Goal: Information Seeking & Learning: Check status

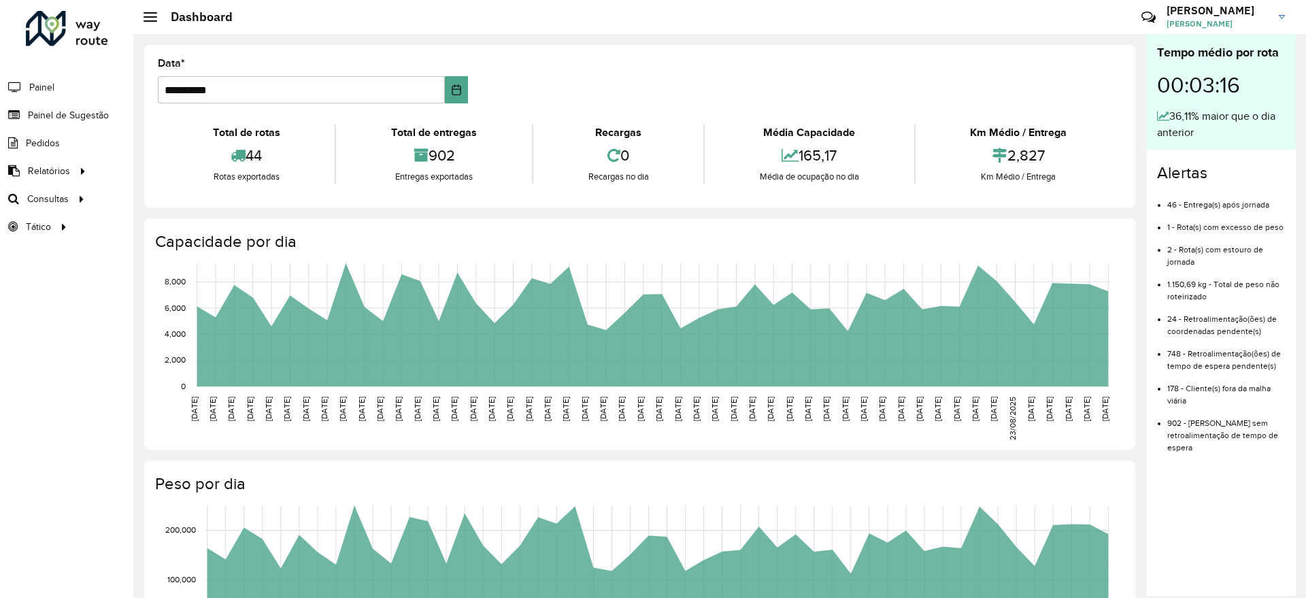
click at [50, 105] on link "Painel de Sugestão" at bounding box center [54, 114] width 109 height 27
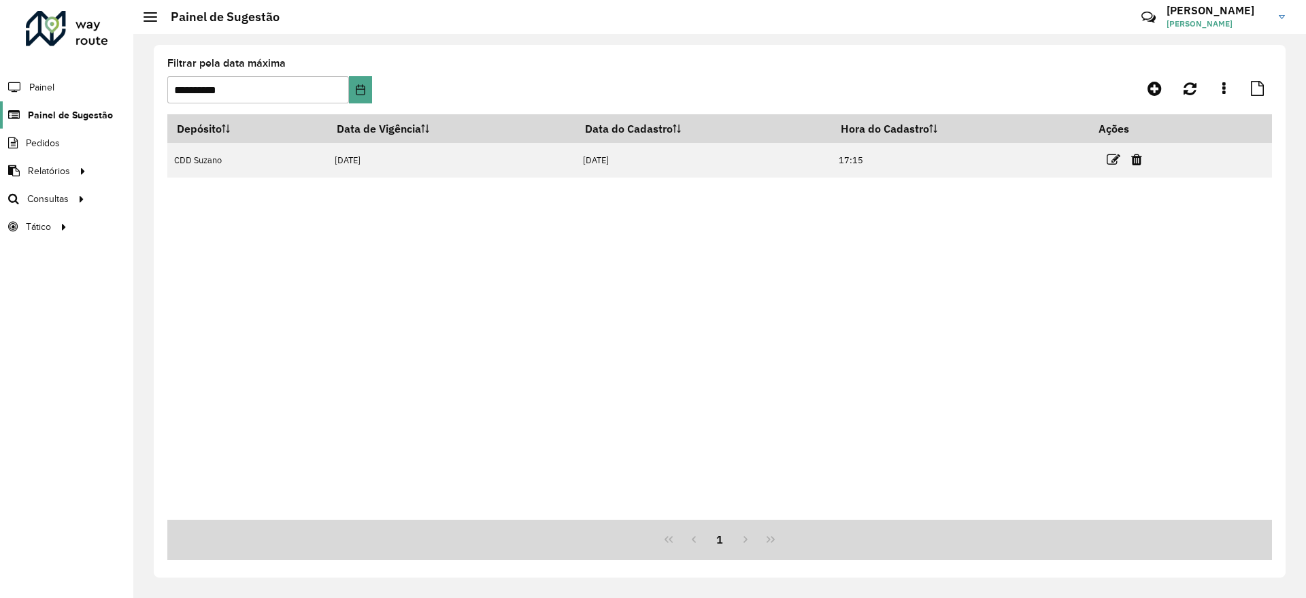
click at [82, 108] on span "Painel de Sugestão" at bounding box center [70, 115] width 85 height 14
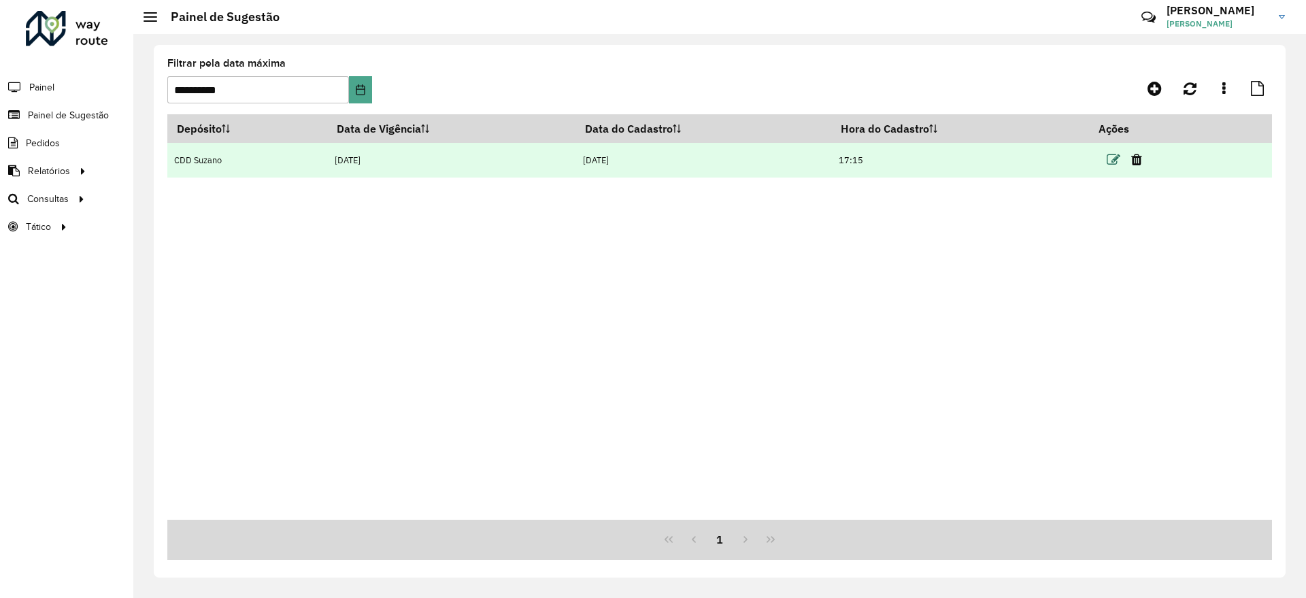
click at [1120, 155] on icon at bounding box center [1114, 160] width 14 height 14
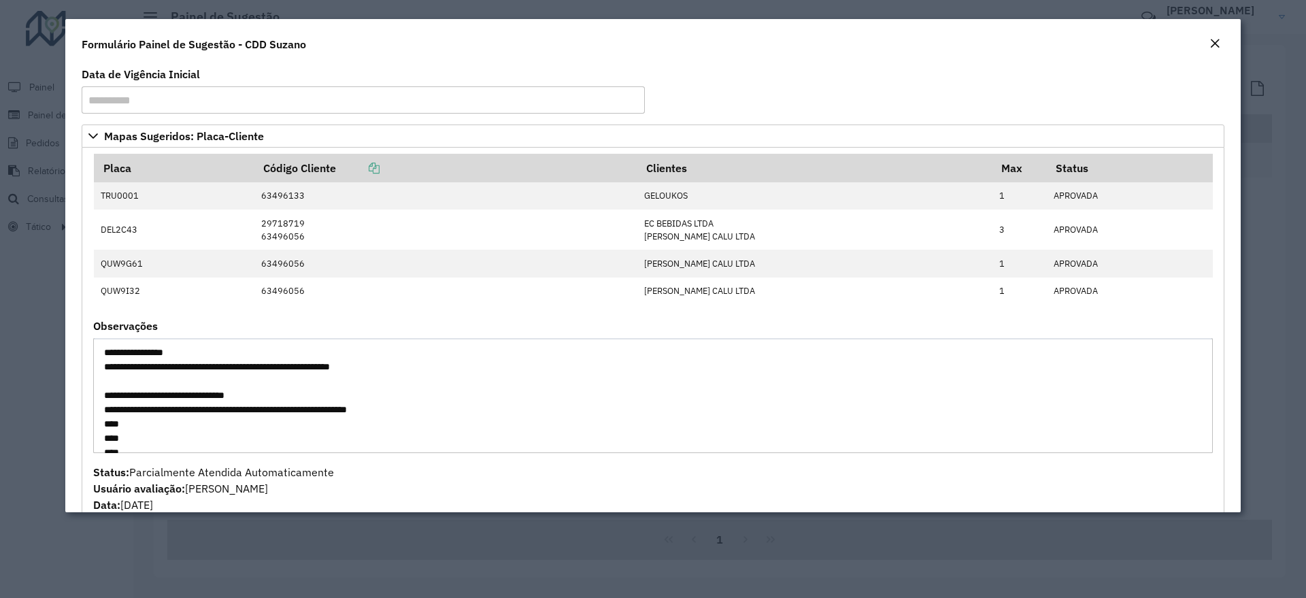
click at [1214, 44] on em "Close" at bounding box center [1215, 43] width 11 height 11
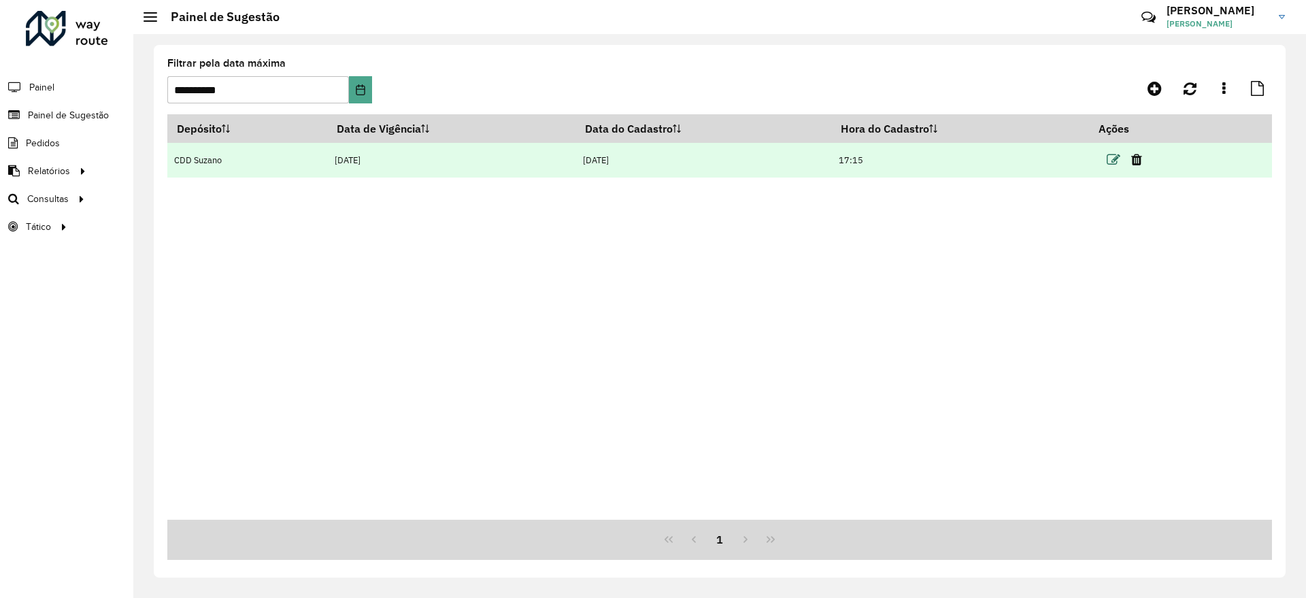
click at [1117, 157] on icon at bounding box center [1114, 160] width 14 height 14
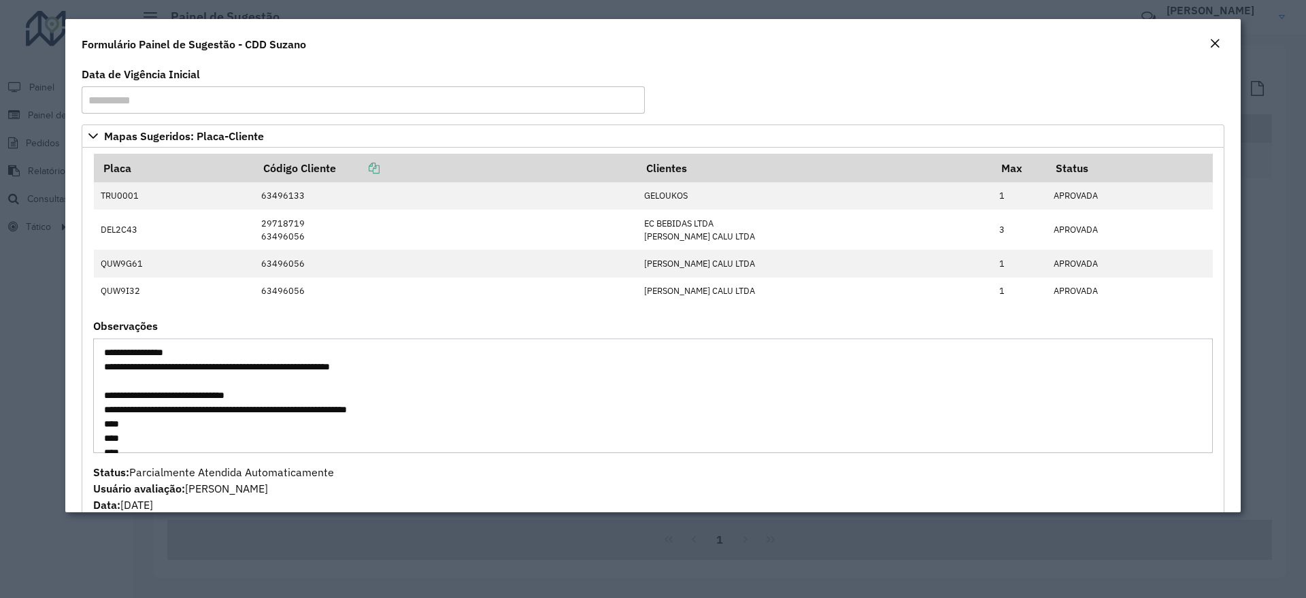
click at [1215, 45] on em "Close" at bounding box center [1215, 43] width 11 height 11
